Goal: Task Accomplishment & Management: Manage account settings

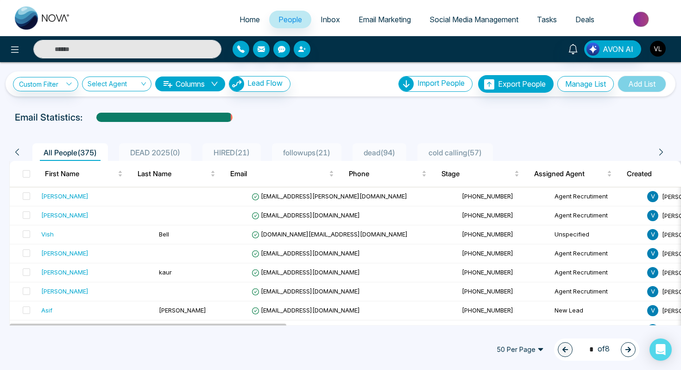
click at [659, 48] on img "button" at bounding box center [658, 49] width 16 height 16
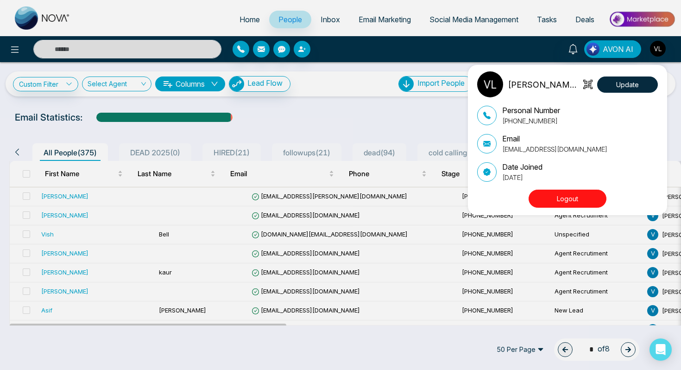
click at [87, 199] on div "[PERSON_NAME] LendingHub Update Personal Number [PHONE_NUMBER] Email [EMAIL_ADD…" at bounding box center [340, 185] width 681 height 370
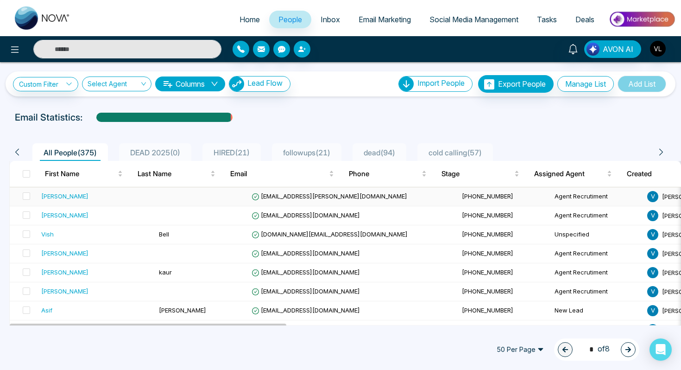
click at [87, 199] on div "[PERSON_NAME]" at bounding box center [96, 195] width 110 height 9
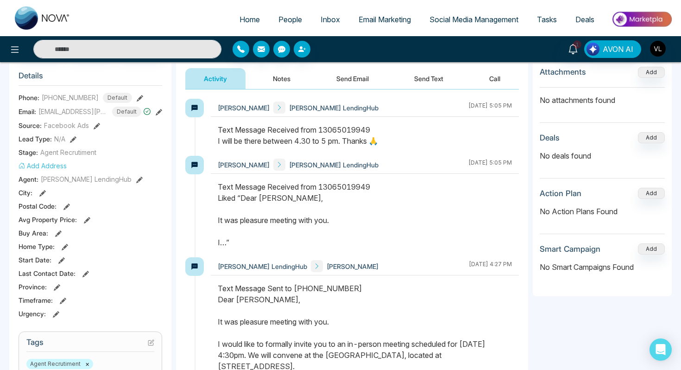
scroll to position [116, 0]
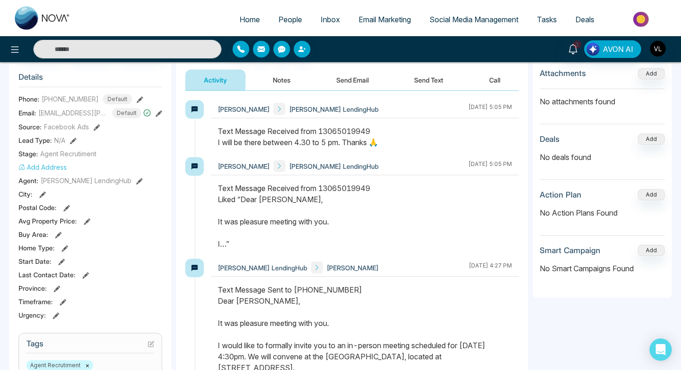
click at [666, 46] on div "1 AVON AI" at bounding box center [539, 49] width 273 height 18
click at [666, 49] on button "button" at bounding box center [657, 48] width 17 height 17
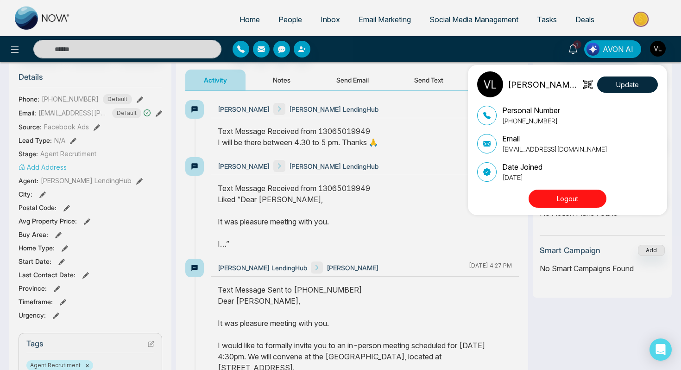
click at [574, 199] on button "Logout" at bounding box center [567, 198] width 78 height 18
